Goal: Transaction & Acquisition: Download file/media

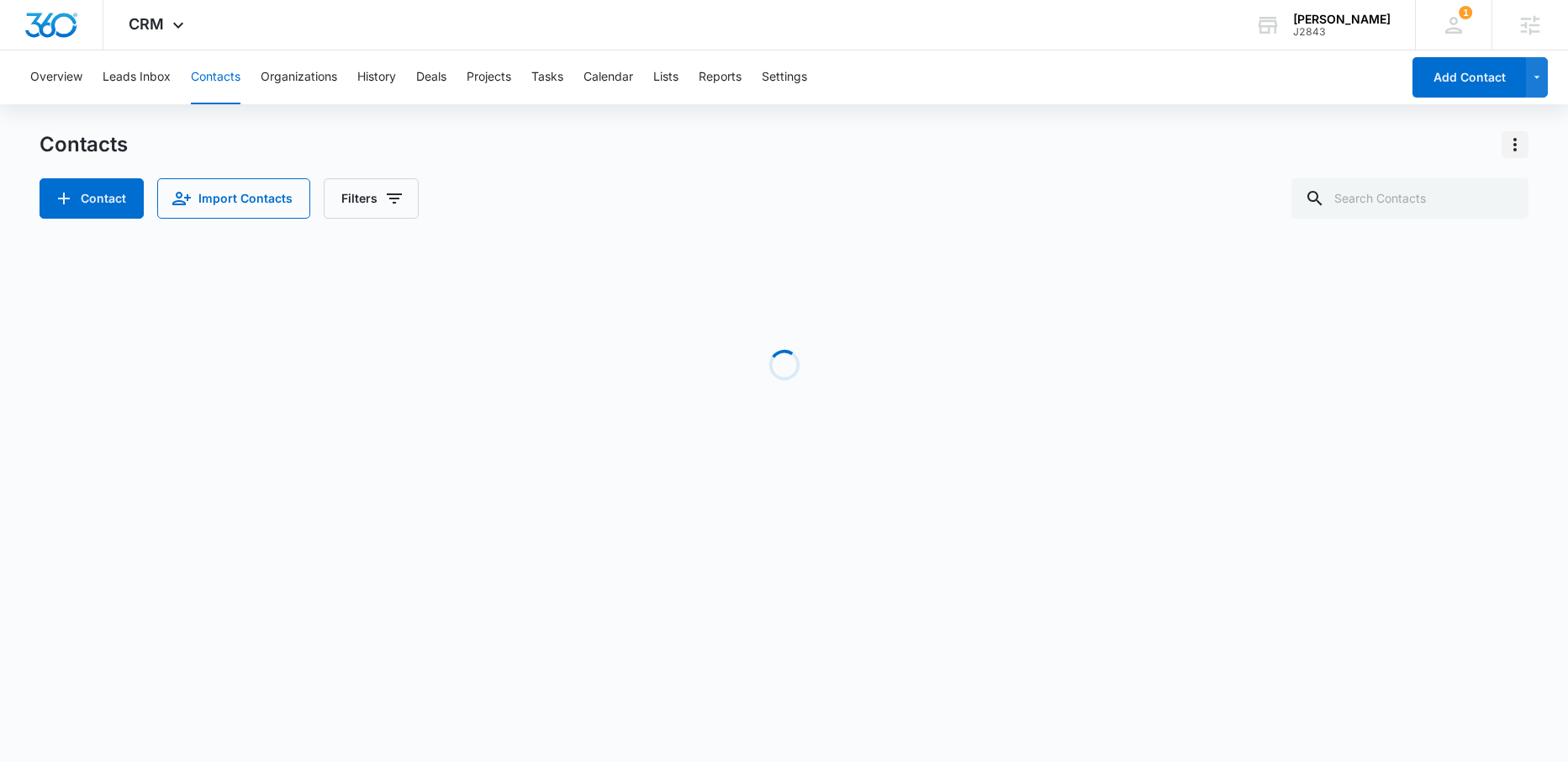
click at [1517, 144] on icon "Actions" at bounding box center [1515, 145] width 20 height 20
click at [1232, 135] on div "Contacts Choose Columns Import Contacts Export All Contacts Customize Contacts" at bounding box center [784, 145] width 1490 height 27
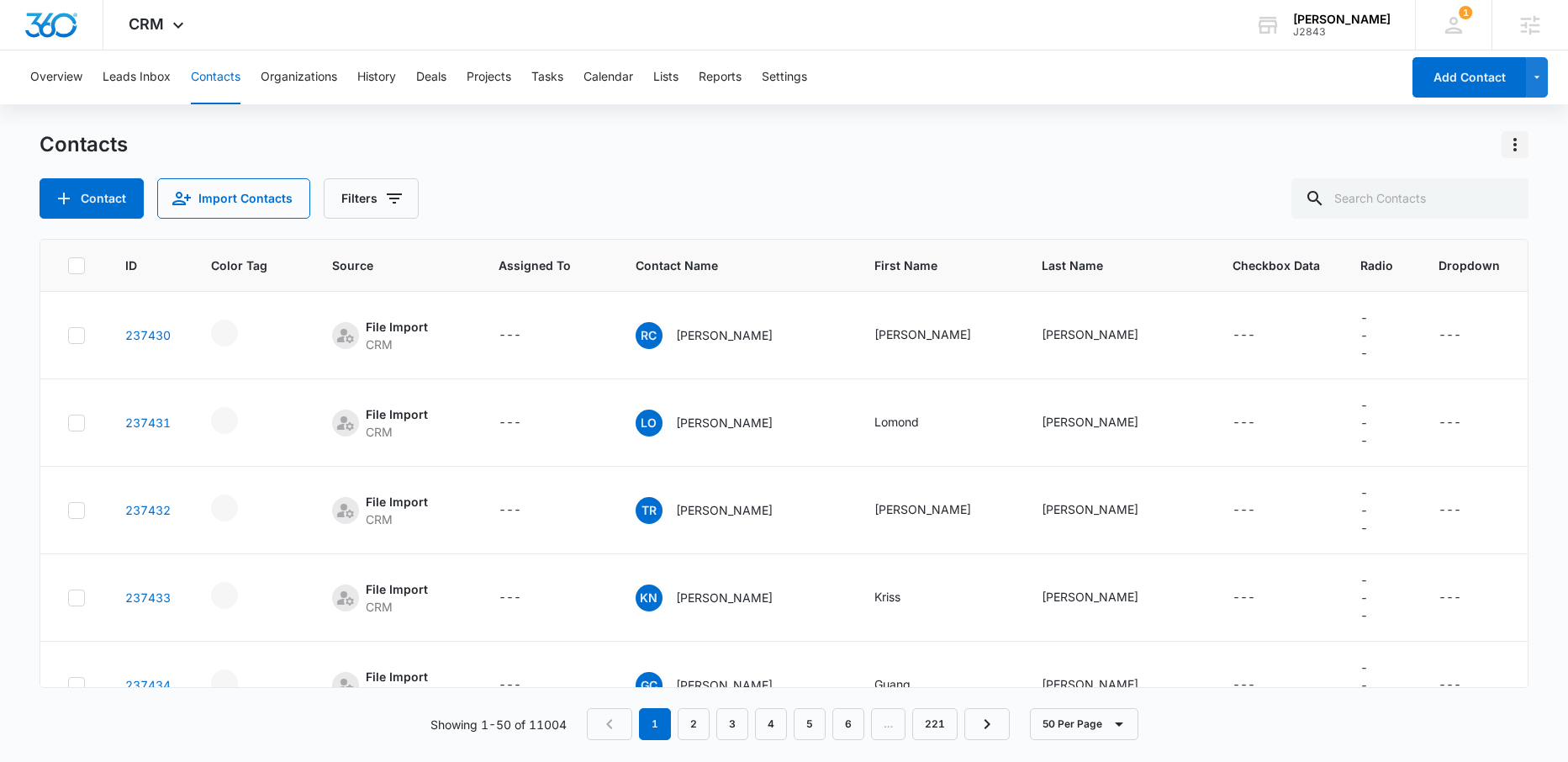
click at [1516, 146] on icon "Actions" at bounding box center [1515, 145] width 20 height 20
click at [1444, 239] on div "Export All Contacts" at bounding box center [1432, 242] width 111 height 12
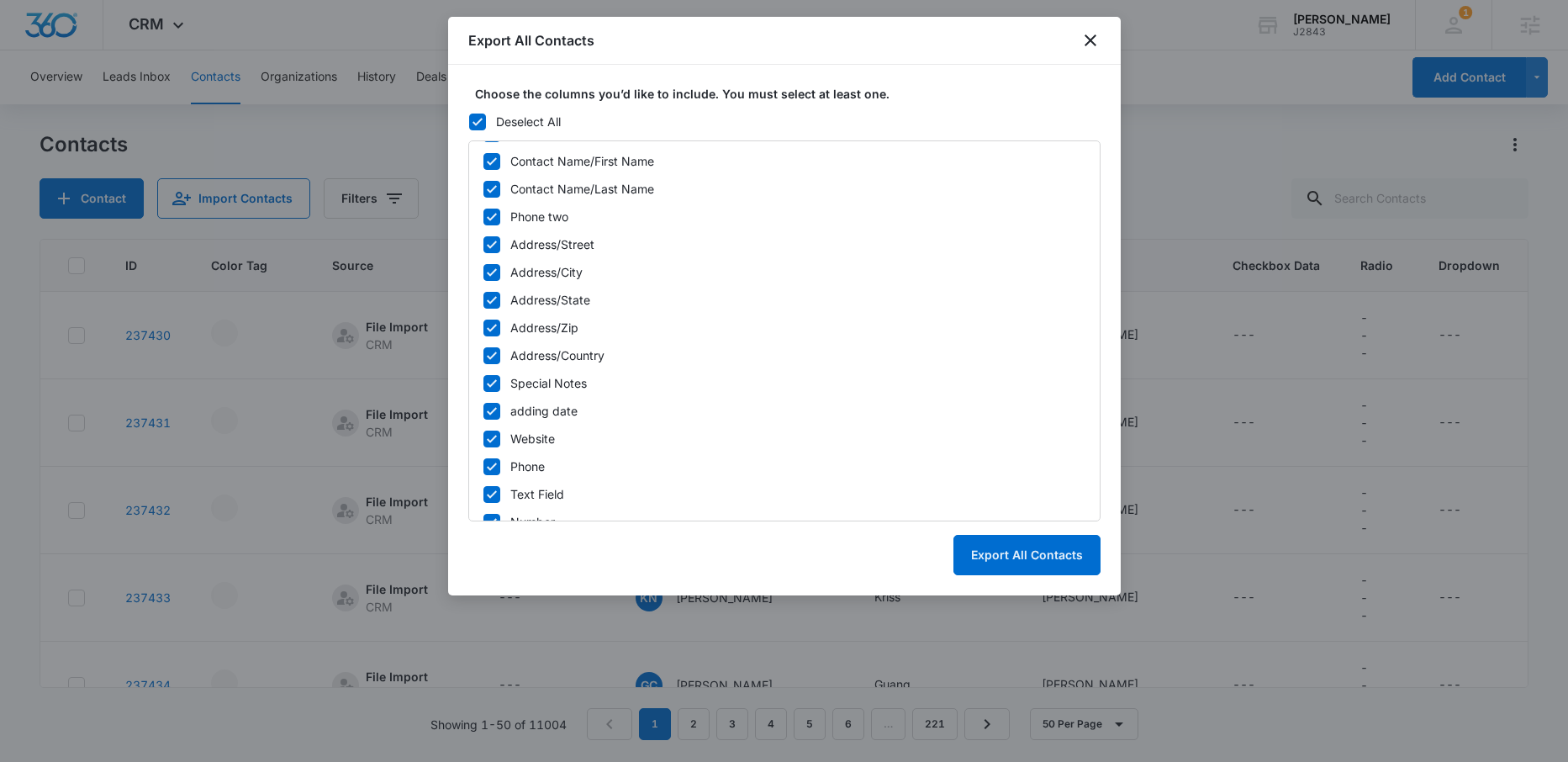
scroll to position [546, 0]
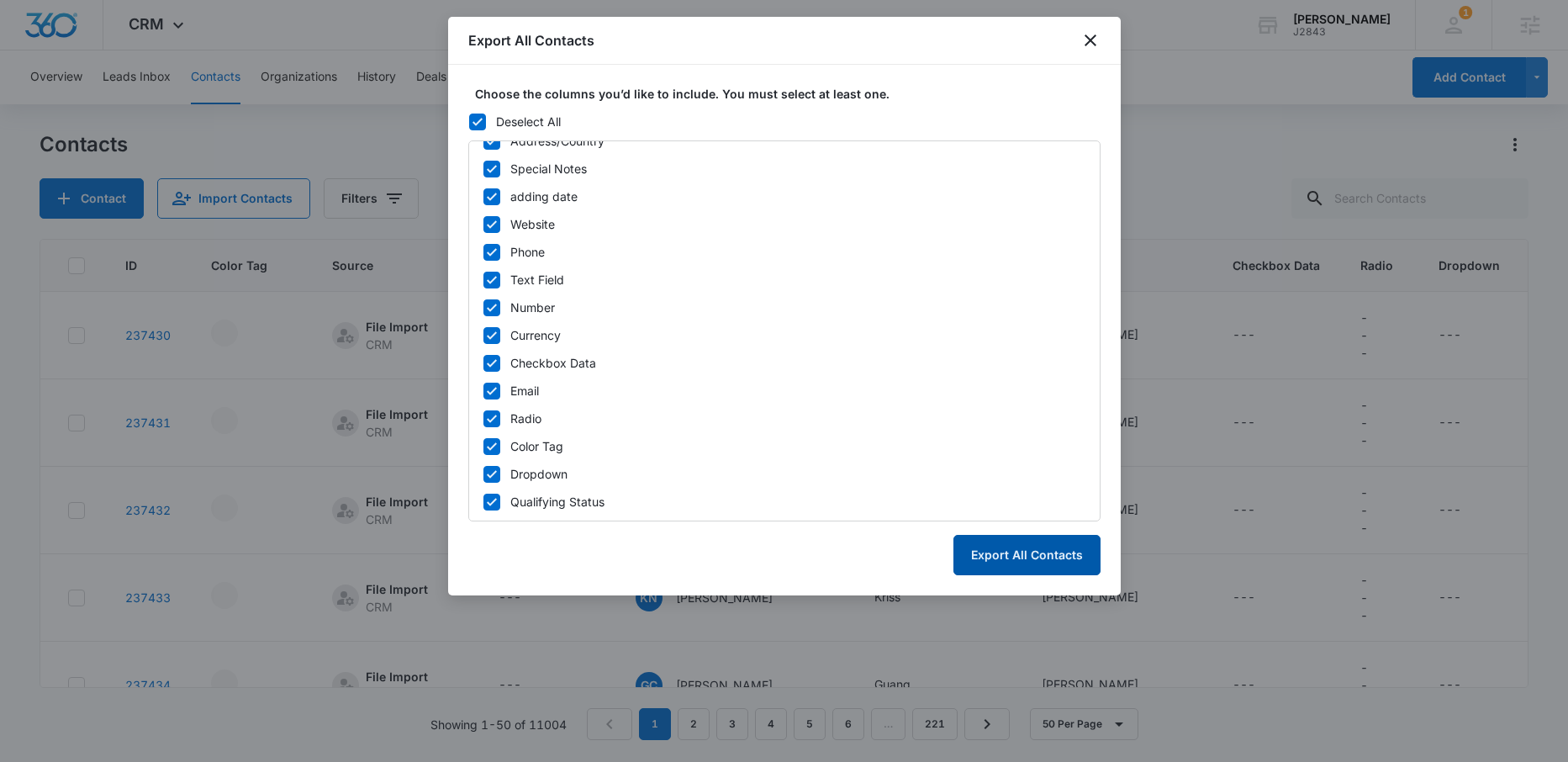
click at [1030, 560] on button "Export All Contacts" at bounding box center [1026, 555] width 147 height 40
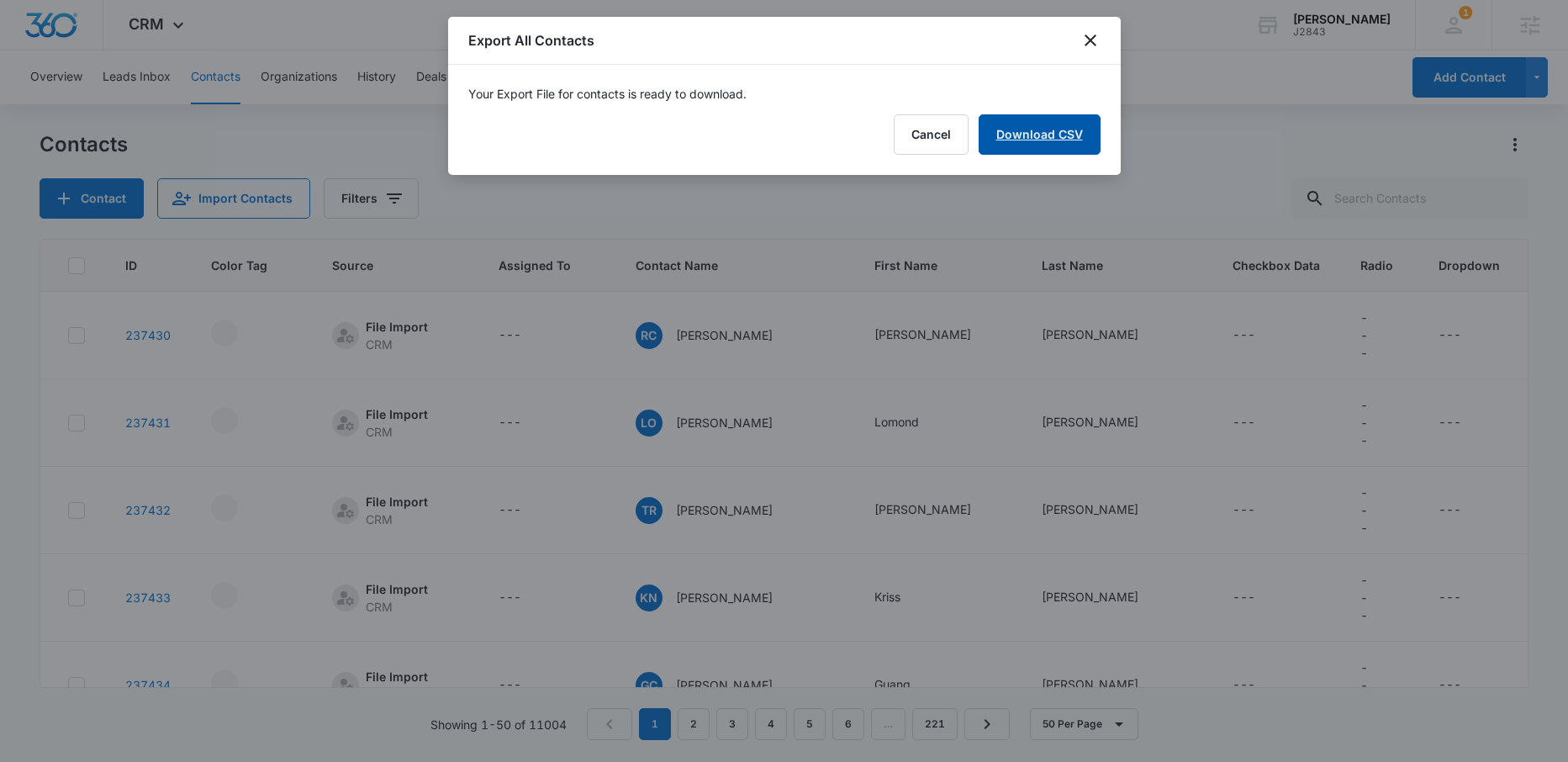
click at [1045, 136] on link "Download CSV" at bounding box center [1040, 134] width 122 height 40
click at [1058, 144] on button "Finish" at bounding box center [1065, 134] width 70 height 40
